Goal: Task Accomplishment & Management: Manage account settings

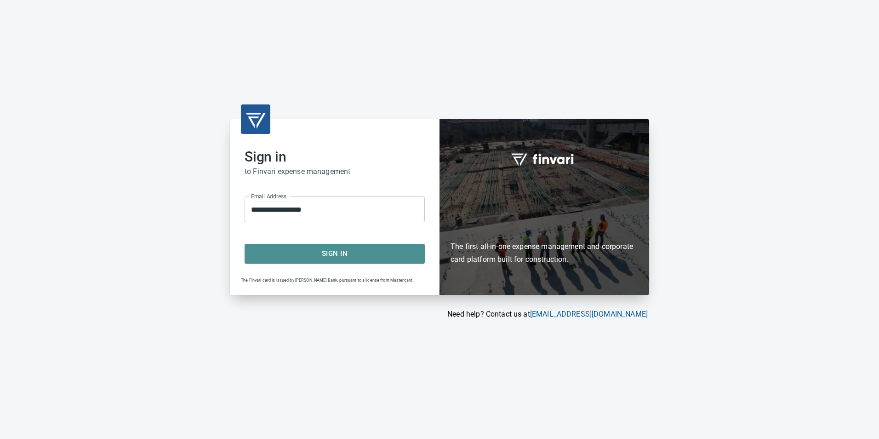
click at [341, 249] on span "Sign In" at bounding box center [335, 253] width 160 height 12
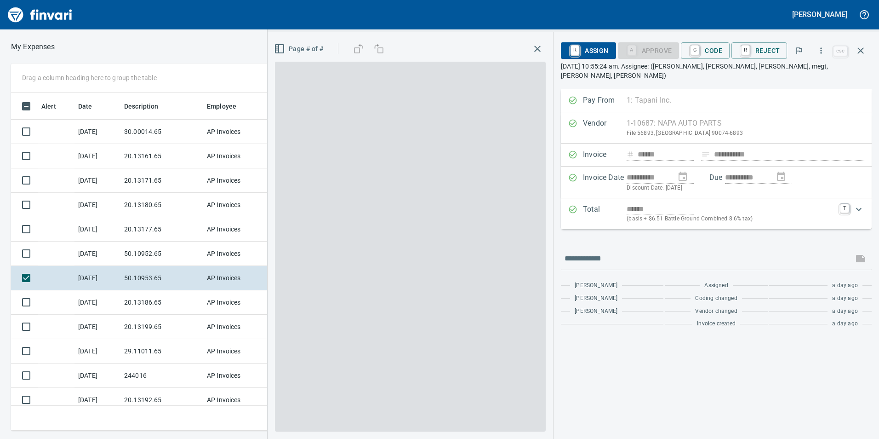
scroll to position [1, 1]
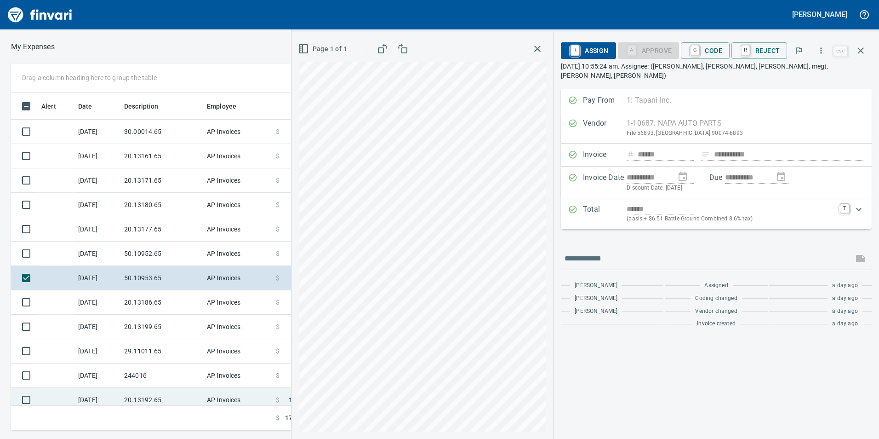
click at [114, 395] on td "[DATE]" at bounding box center [97, 400] width 46 height 24
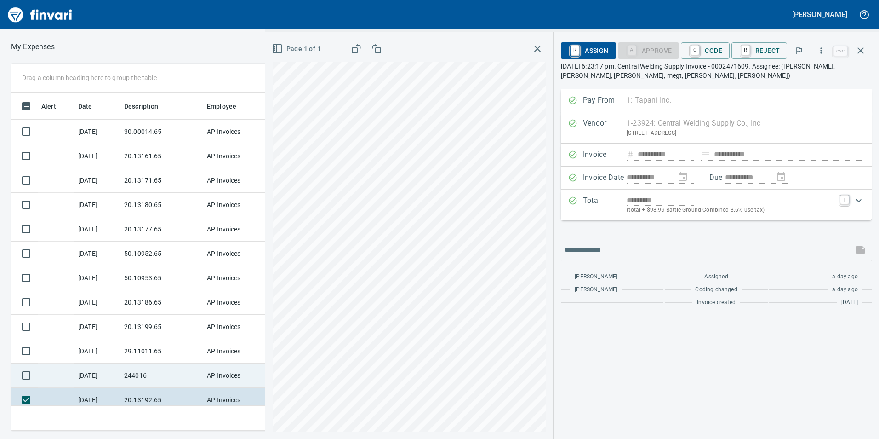
click at [114, 385] on td "[DATE]" at bounding box center [97, 375] width 46 height 24
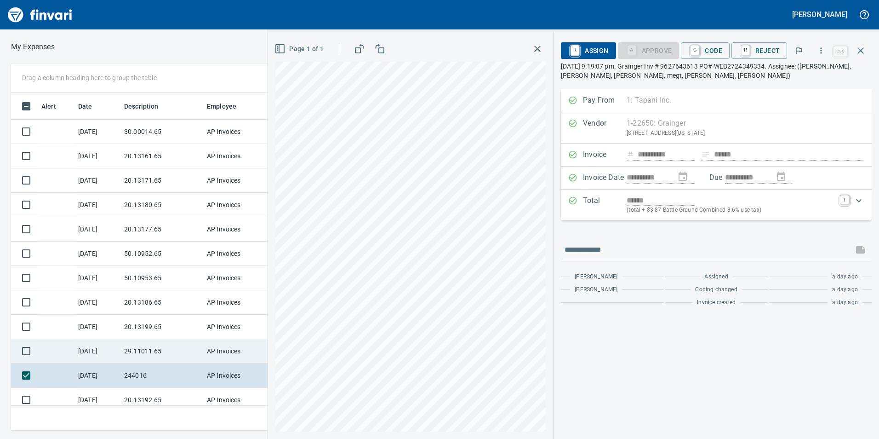
click at [103, 354] on td "[DATE]" at bounding box center [97, 351] width 46 height 24
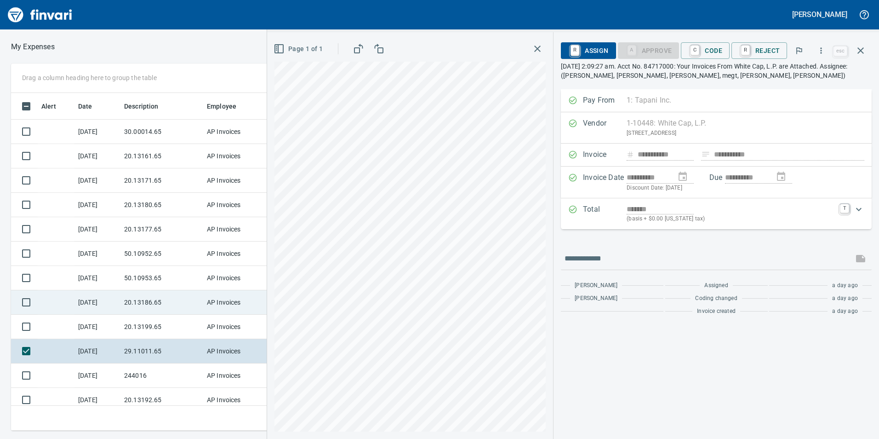
click at [112, 342] on td "[DATE]" at bounding box center [97, 351] width 46 height 24
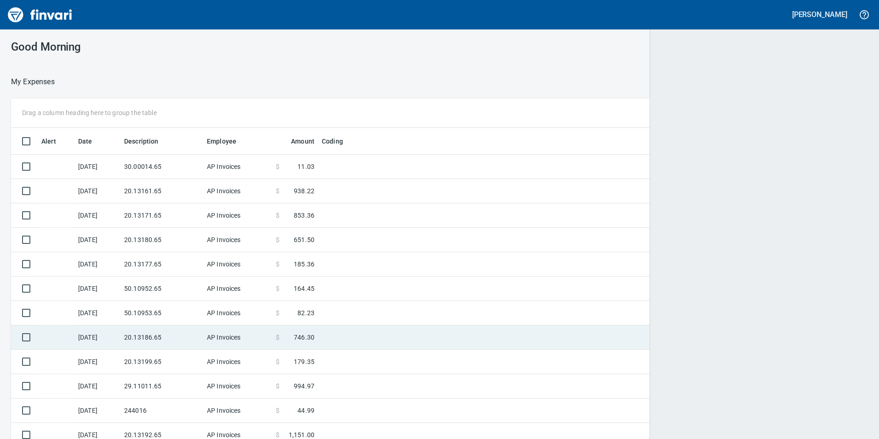
scroll to position [331, 835]
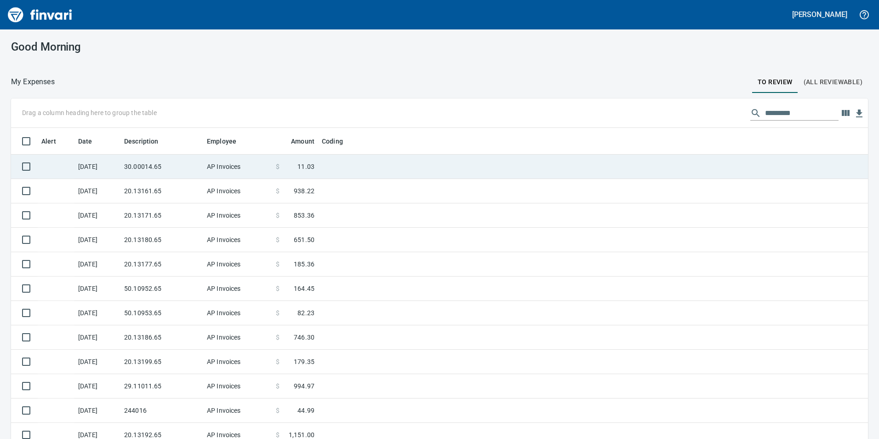
click at [127, 169] on td "30.00014.65" at bounding box center [161, 166] width 83 height 24
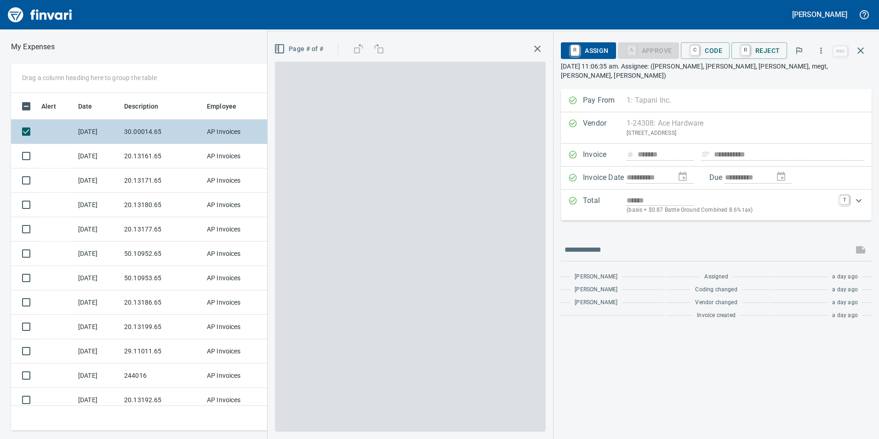
scroll to position [331, 613]
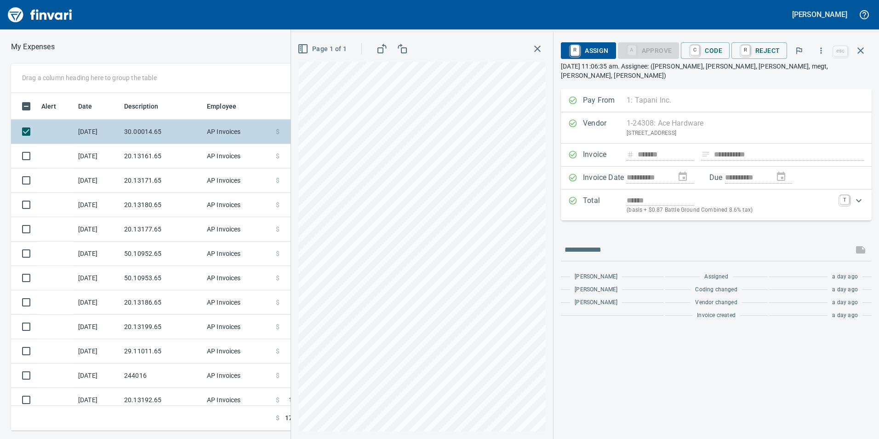
click at [144, 137] on td "30.00014.65" at bounding box center [161, 132] width 83 height 24
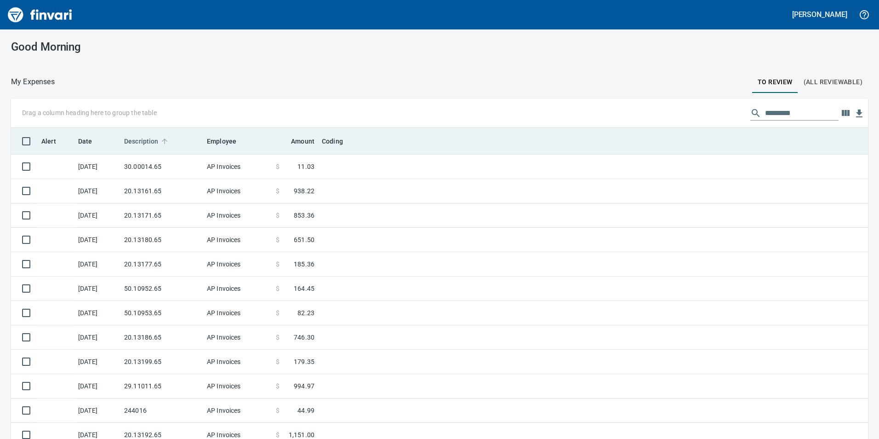
scroll to position [1, 1]
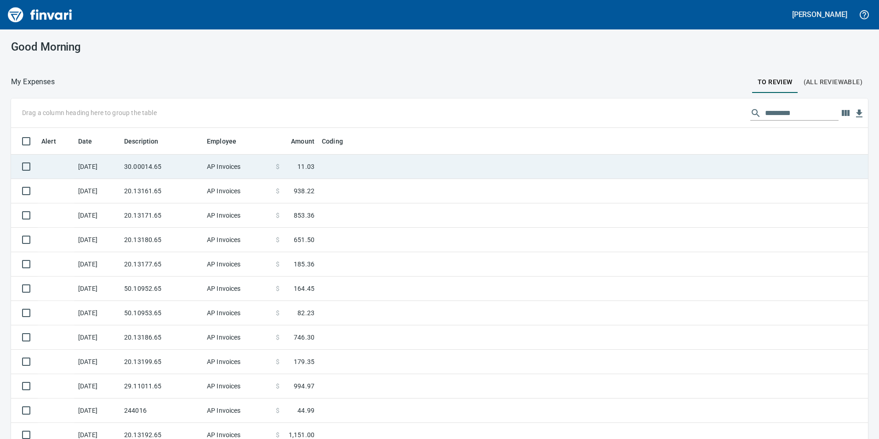
click at [139, 170] on td "30.00014.65" at bounding box center [161, 166] width 83 height 24
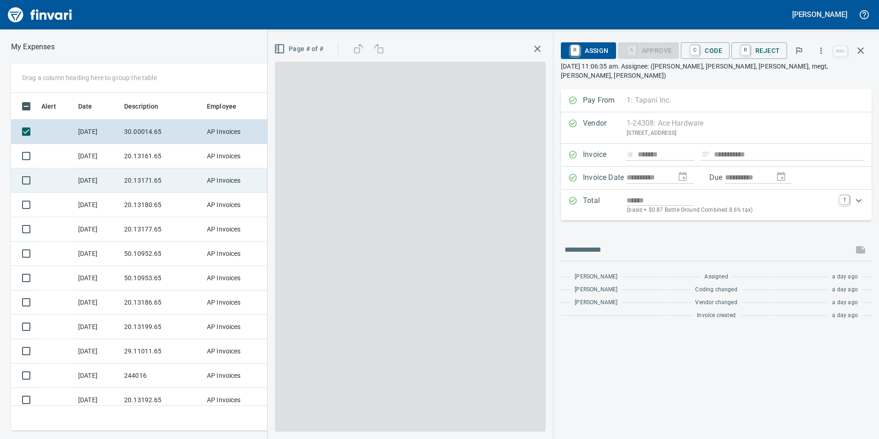
scroll to position [331, 613]
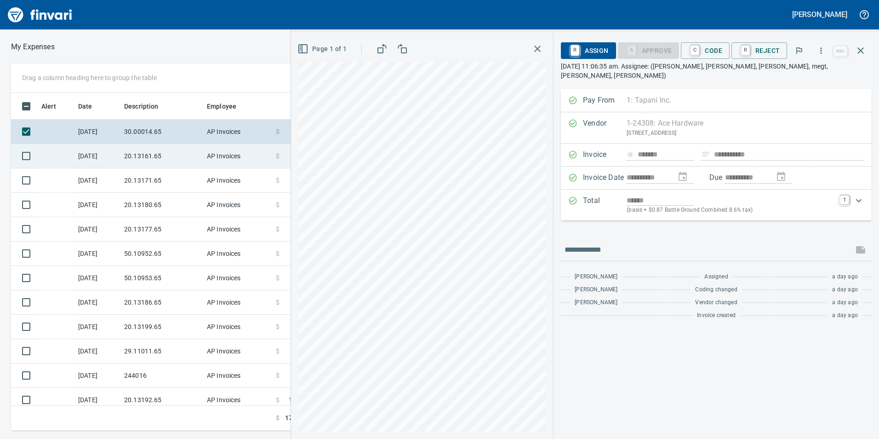
click at [137, 152] on td "20.13161.65" at bounding box center [161, 156] width 83 height 24
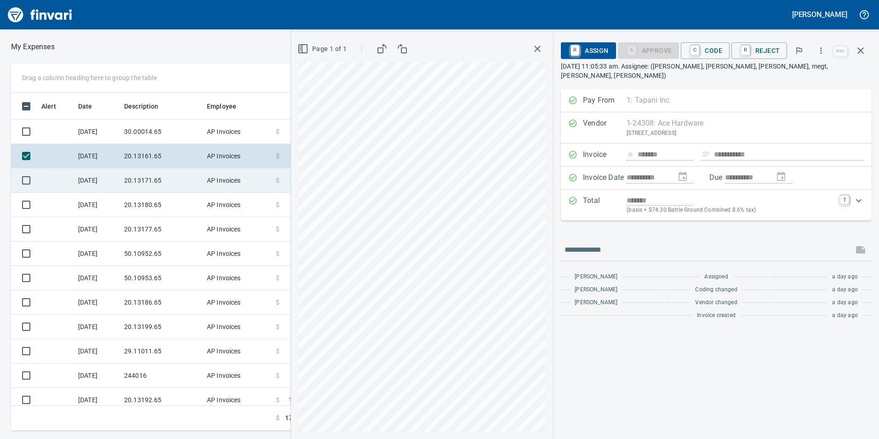
click at [146, 181] on td "20.13171.65" at bounding box center [161, 180] width 83 height 24
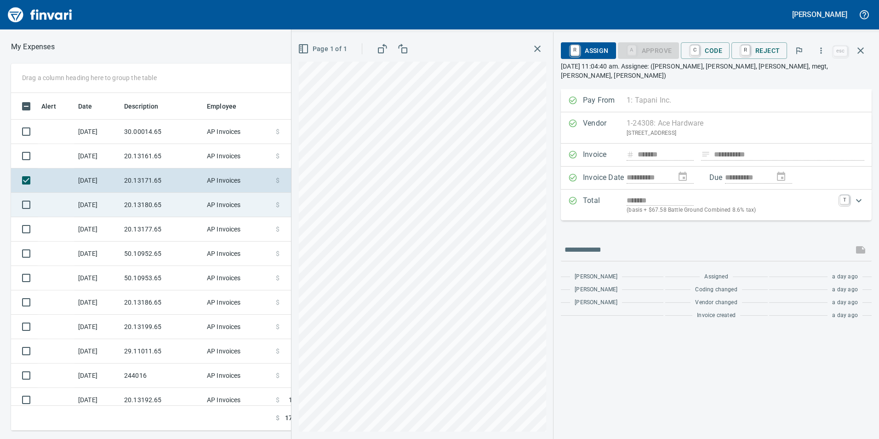
click at [159, 211] on td "20.13180.65" at bounding box center [161, 205] width 83 height 24
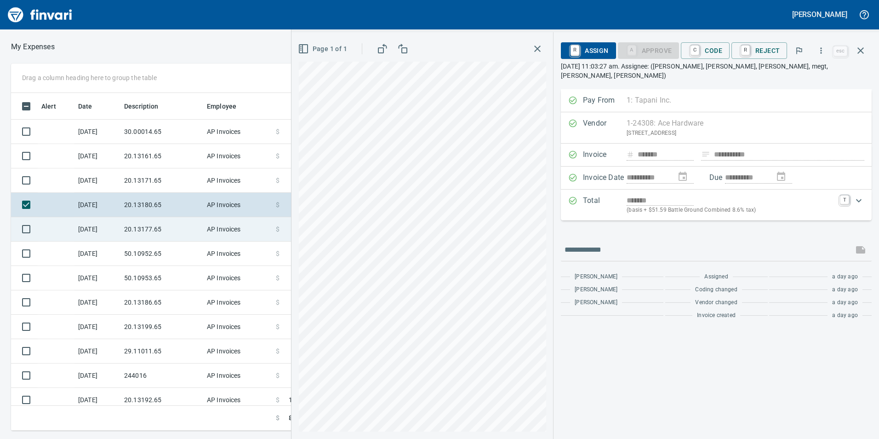
click at [148, 222] on td "20.13177.65" at bounding box center [161, 229] width 83 height 24
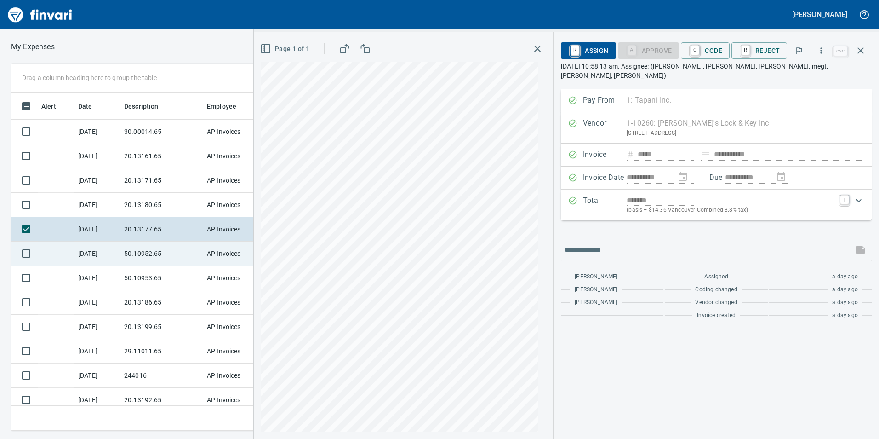
click at [144, 249] on td "50.10952.65" at bounding box center [161, 253] width 83 height 24
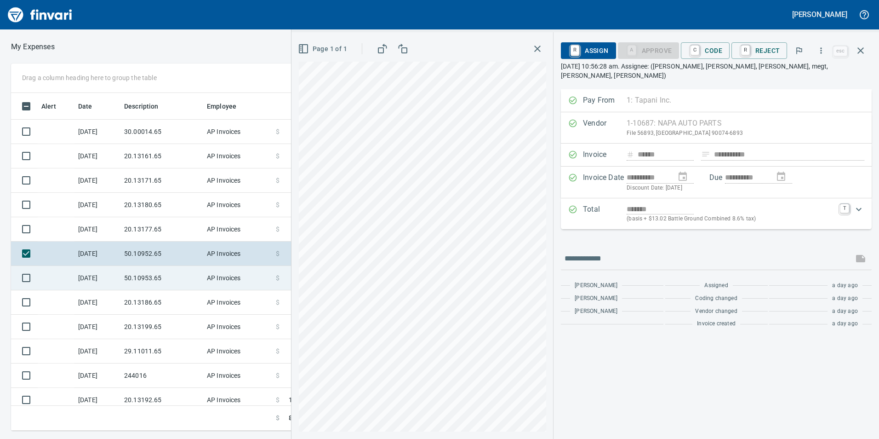
click at [141, 279] on td "50.10953.65" at bounding box center [161, 278] width 83 height 24
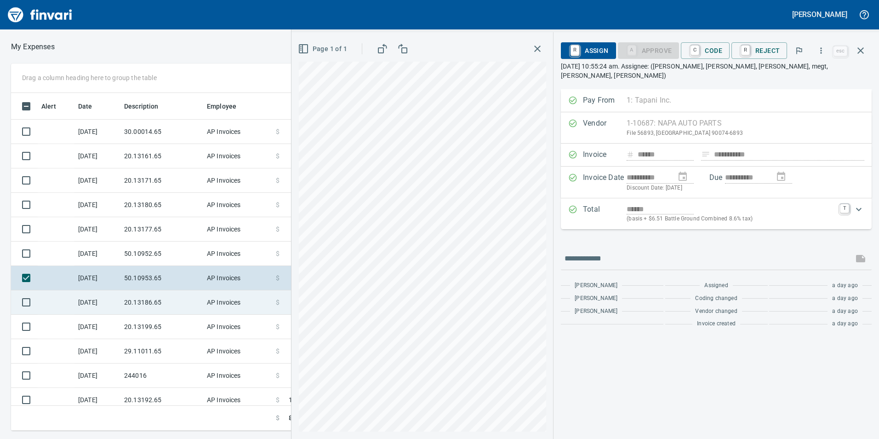
click at [145, 294] on td "20.13186.65" at bounding box center [161, 302] width 83 height 24
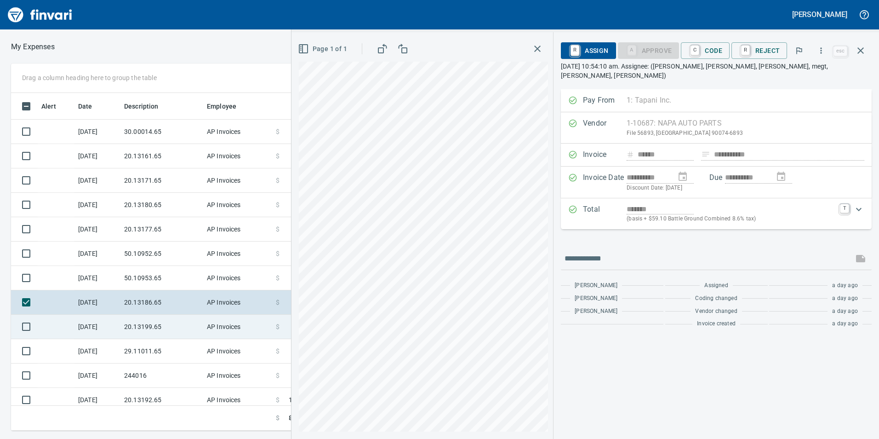
click at [139, 321] on td "20.13199.65" at bounding box center [161, 326] width 83 height 24
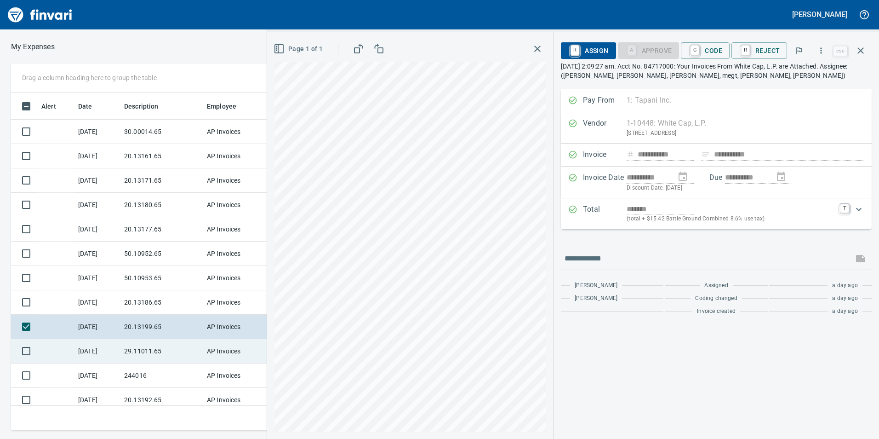
click at [127, 345] on td "29.11011.65" at bounding box center [161, 351] width 83 height 24
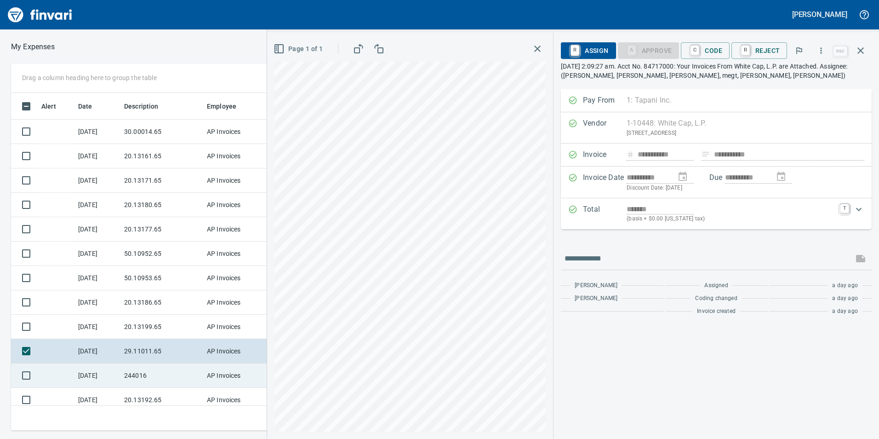
click at [129, 368] on td "244016" at bounding box center [161, 375] width 83 height 24
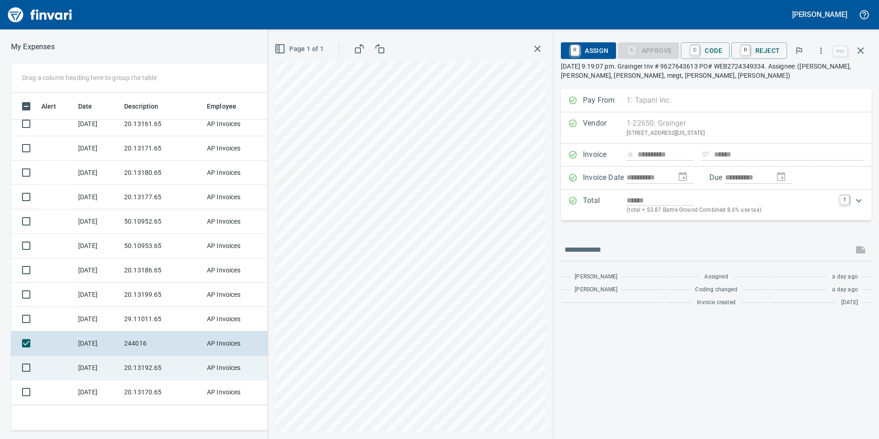
scroll to position [80, 0]
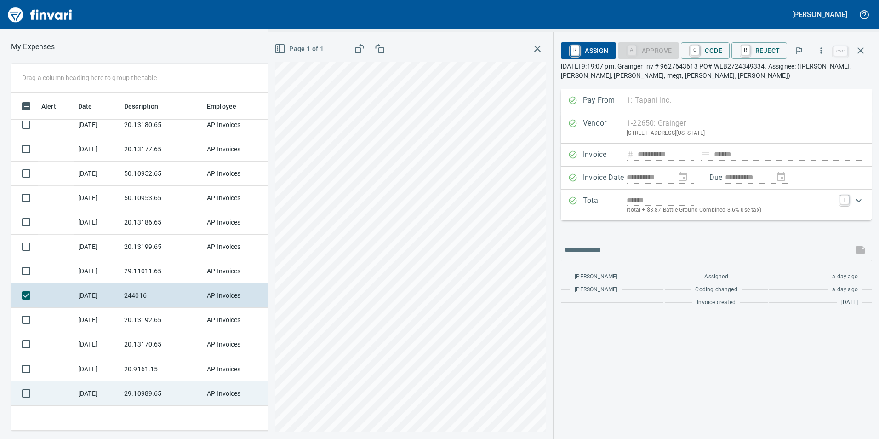
click at [149, 399] on td "29.10989.65" at bounding box center [161, 393] width 83 height 24
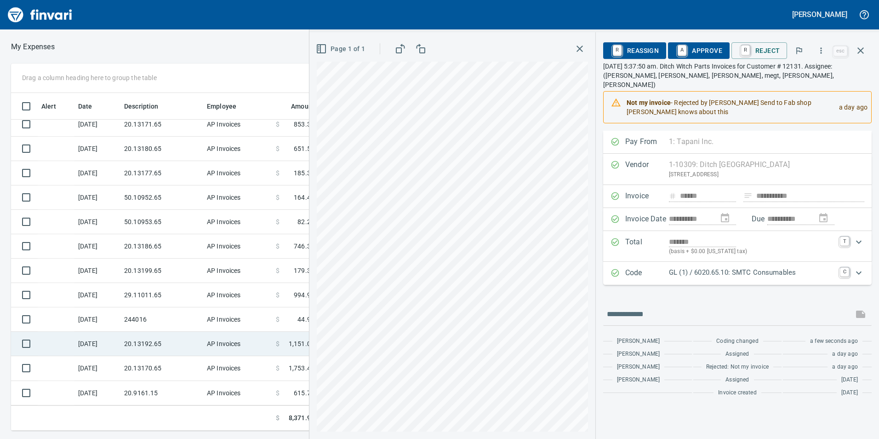
scroll to position [56, 0]
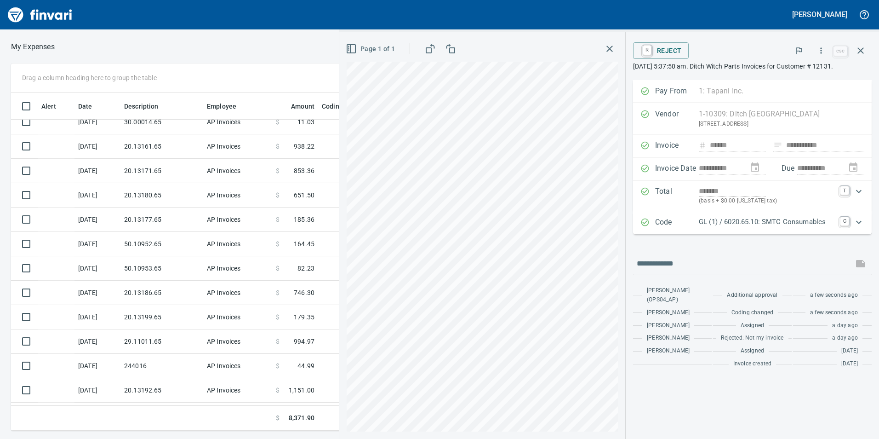
click at [172, 393] on td "20.13192.65" at bounding box center [161, 390] width 83 height 24
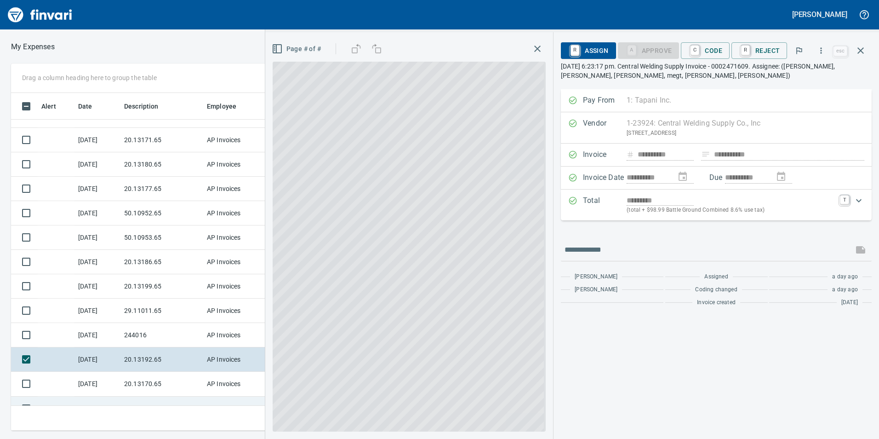
scroll to position [56, 0]
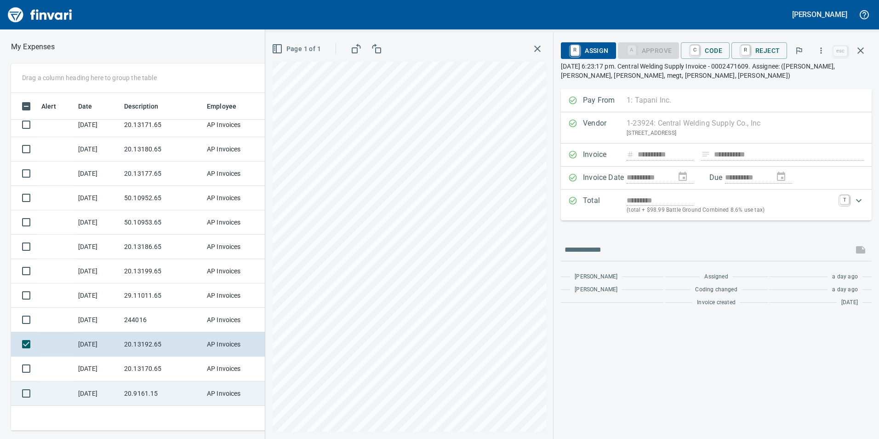
click at [170, 389] on td "20.9161.15" at bounding box center [161, 393] width 83 height 24
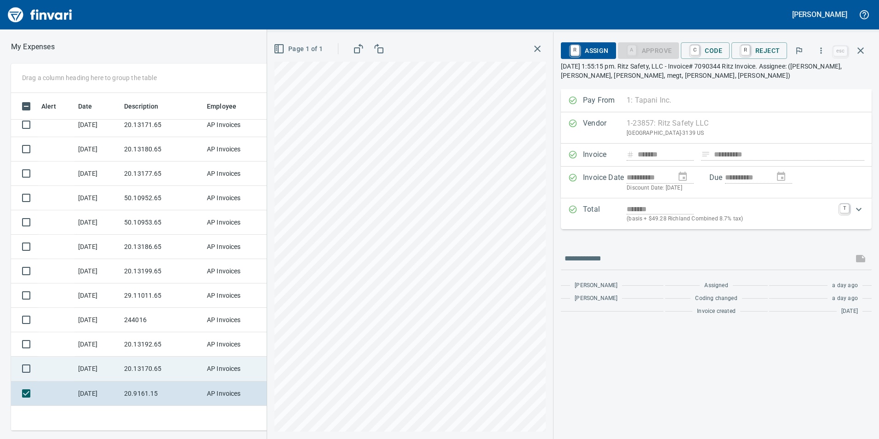
click at [139, 366] on td "20.13170.65" at bounding box center [161, 368] width 83 height 24
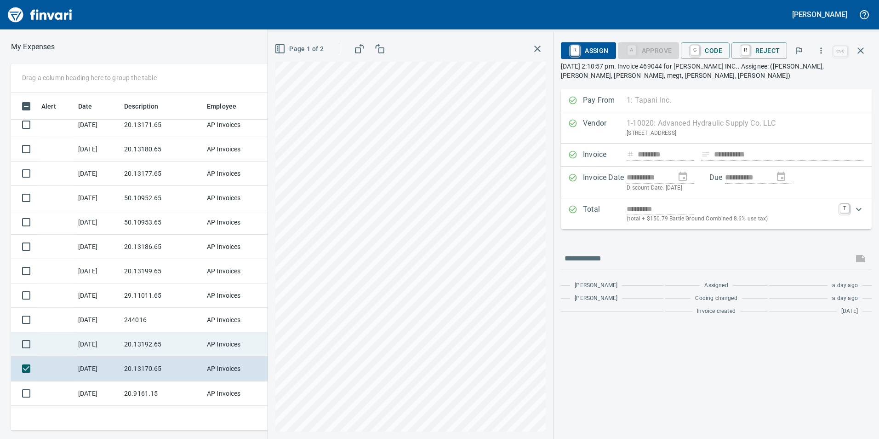
click at [132, 342] on td "20.13192.65" at bounding box center [161, 344] width 83 height 24
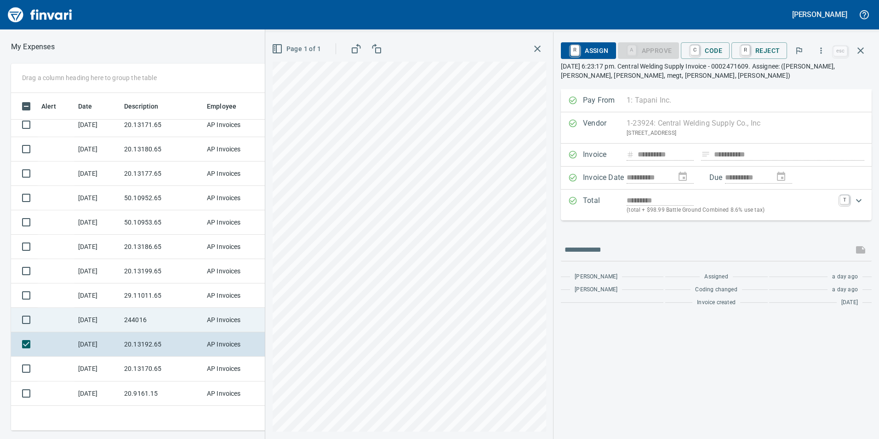
click at [143, 314] on td "244016" at bounding box center [161, 320] width 83 height 24
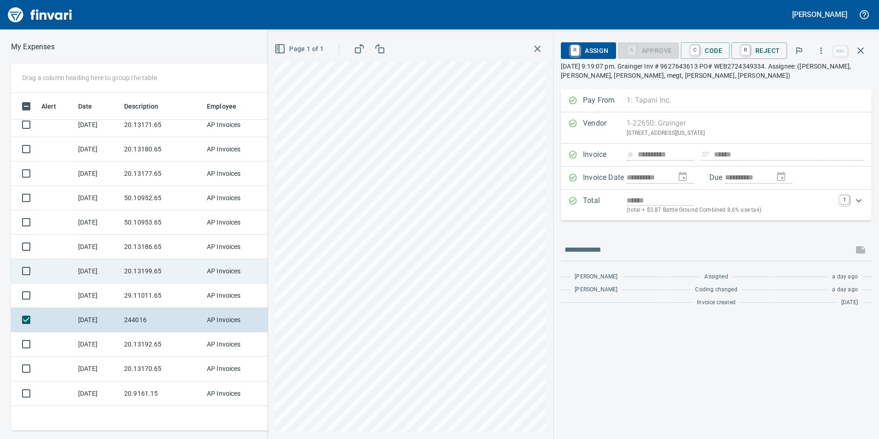
click at [156, 281] on td "20.13199.65" at bounding box center [161, 271] width 83 height 24
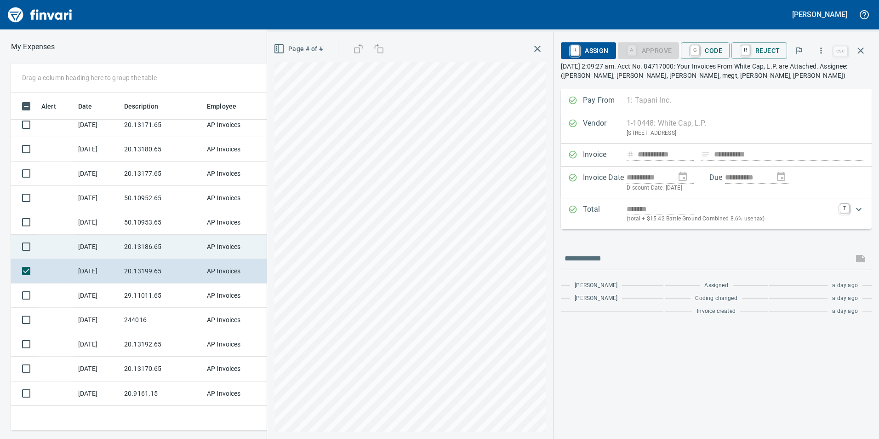
click at [156, 255] on td "20.13186.65" at bounding box center [161, 246] width 83 height 24
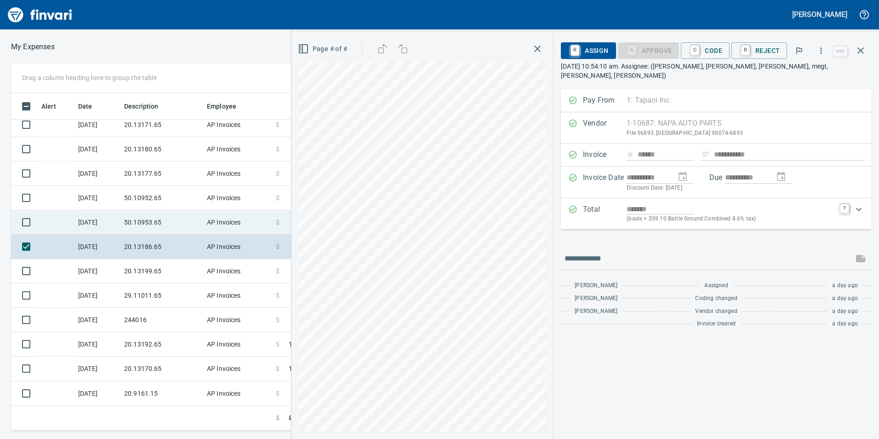
click at [173, 212] on td "50.10953.65" at bounding box center [161, 222] width 83 height 24
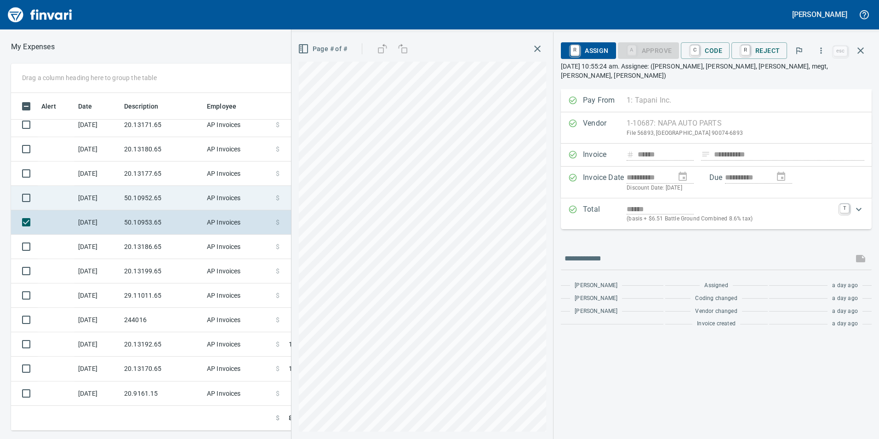
click at [163, 199] on td "50.10952.65" at bounding box center [161, 198] width 83 height 24
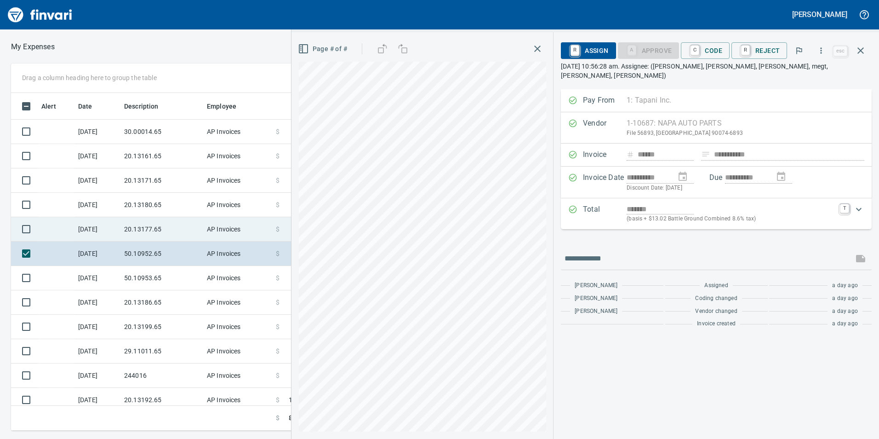
click at [156, 232] on td "20.13177.65" at bounding box center [161, 229] width 83 height 24
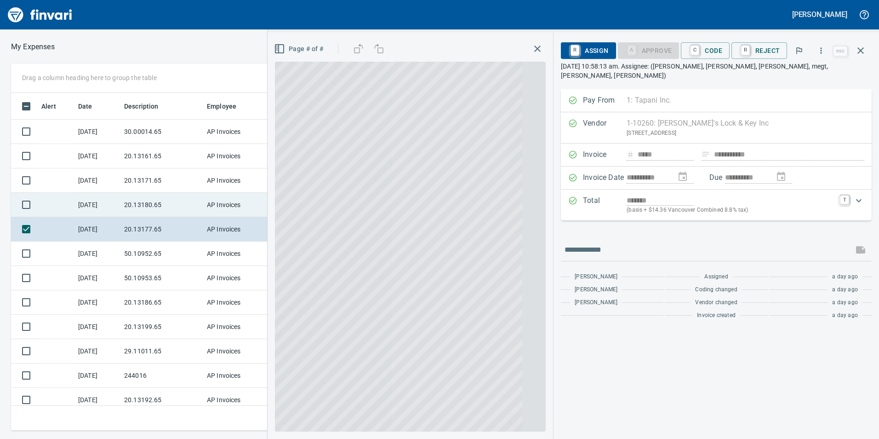
click at [148, 204] on td "20.13180.65" at bounding box center [161, 205] width 83 height 24
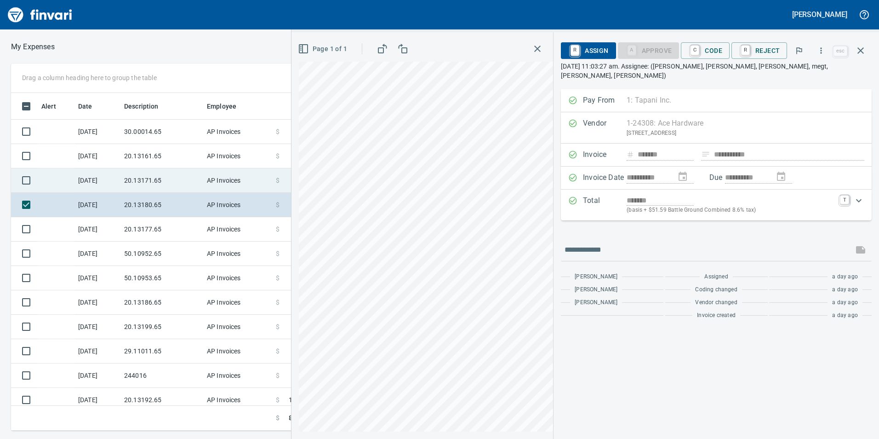
click at [146, 182] on td "20.13171.65" at bounding box center [161, 180] width 83 height 24
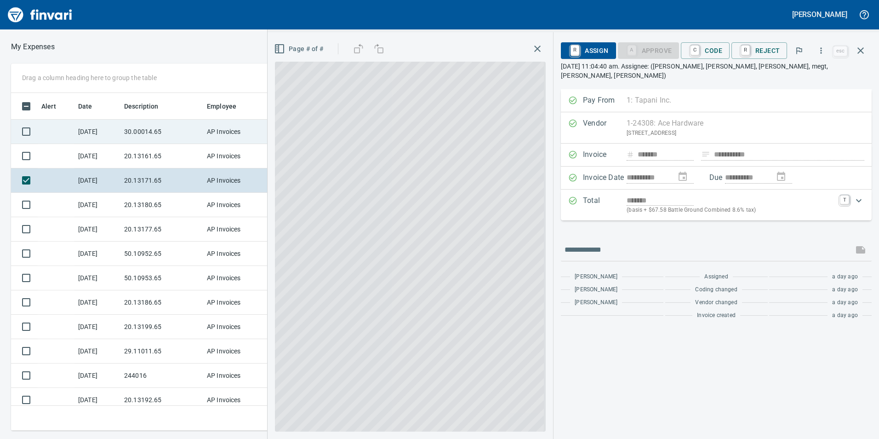
drag, startPoint x: 143, startPoint y: 154, endPoint x: 137, endPoint y: 127, distance: 27.2
click at [143, 154] on td "20.13161.65" at bounding box center [161, 156] width 83 height 24
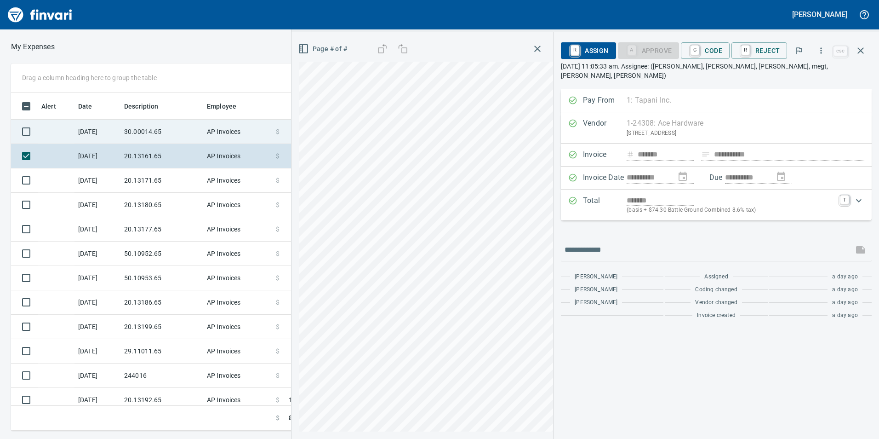
click at [137, 128] on td "30.00014.65" at bounding box center [161, 132] width 83 height 24
